Goal: Find specific page/section

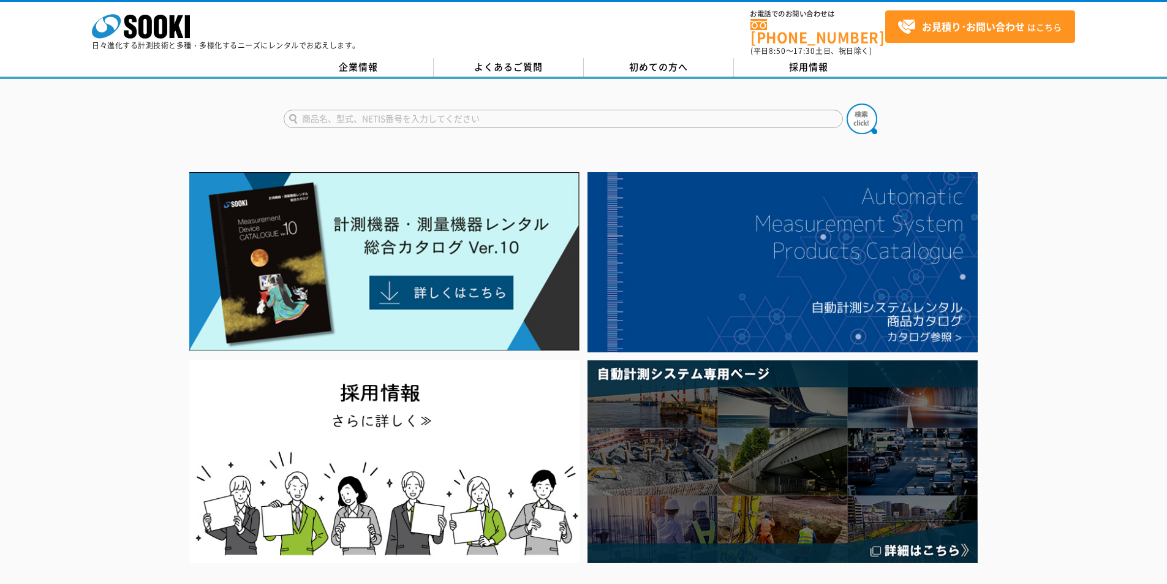
click at [358, 112] on input "text" at bounding box center [563, 119] width 559 height 18
paste input "G-Cam"
type input "G-Cam"
click at [855, 104] on img at bounding box center [862, 119] width 31 height 31
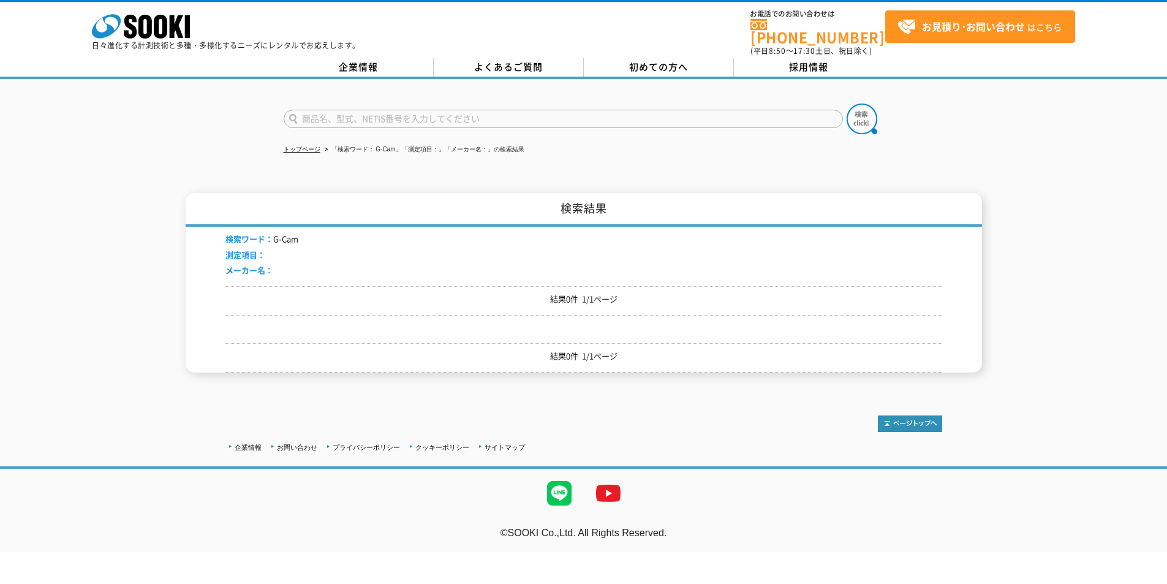
click at [409, 110] on input "text" at bounding box center [563, 119] width 559 height 18
type input "監視カメラ"
click at [867, 115] on img at bounding box center [862, 119] width 31 height 31
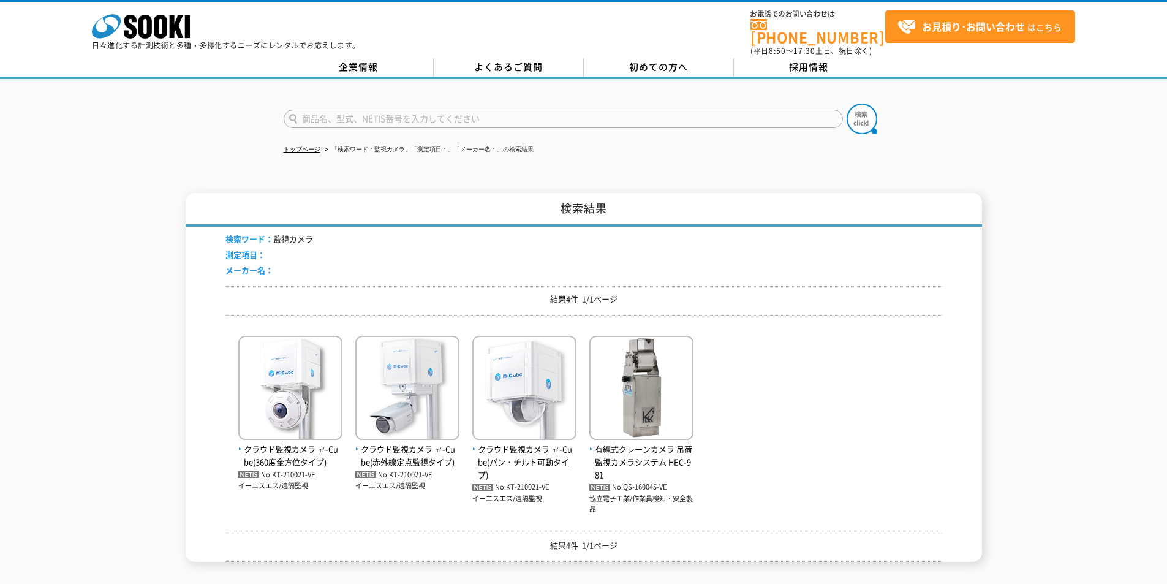
click at [358, 110] on input "text" at bounding box center [563, 119] width 559 height 18
type input "商品名、型式、NETIS番号を入力してください"
